Goal: Information Seeking & Learning: Learn about a topic

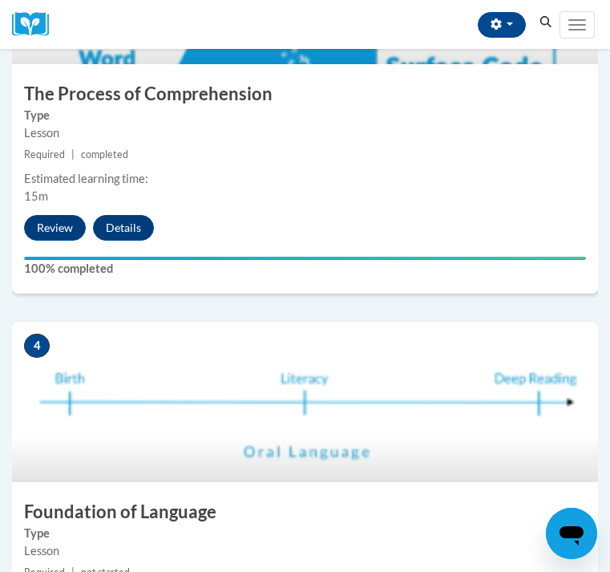
scroll to position [1467, 0]
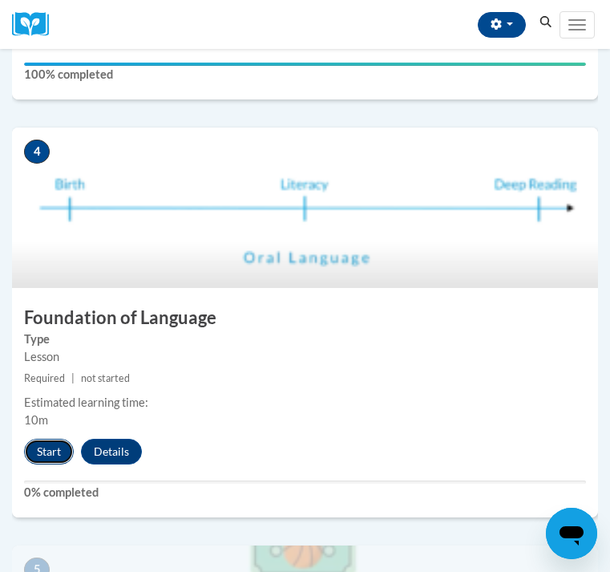
click at [51, 455] on button "Start" at bounding box center [49, 452] width 50 height 26
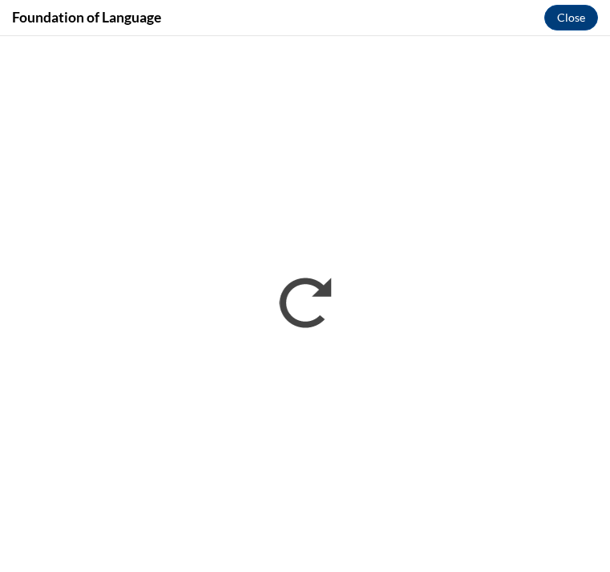
scroll to position [0, 0]
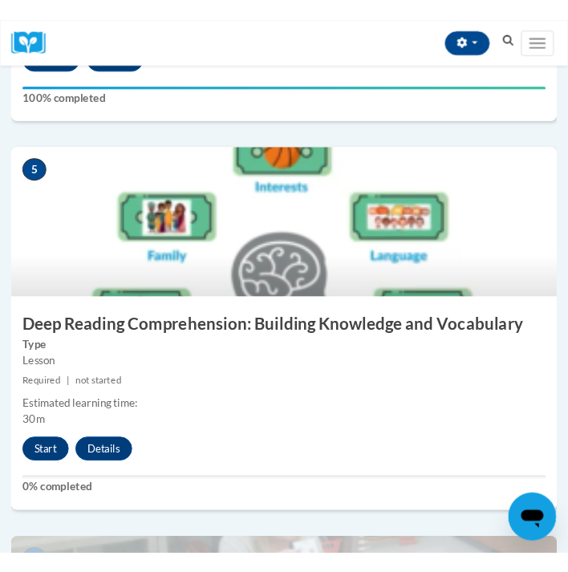
scroll to position [1901, 0]
